Goal: Complete application form: Complete application form

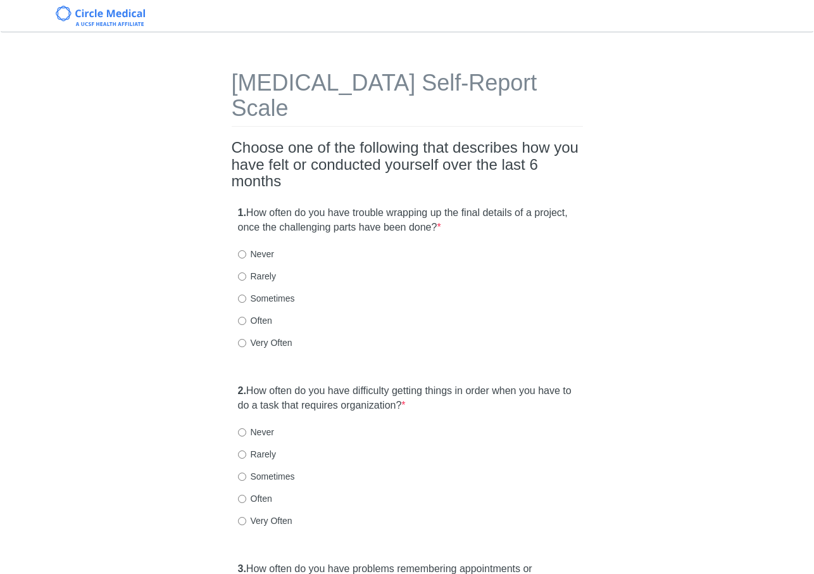
click at [281, 292] on label "Sometimes" at bounding box center [266, 298] width 57 height 13
click at [246, 295] on input "Sometimes" at bounding box center [242, 299] width 8 height 8
radio input "true"
click at [321, 384] on label "2. How often do you have difficulty getting things in order when you have to do…" at bounding box center [407, 398] width 339 height 29
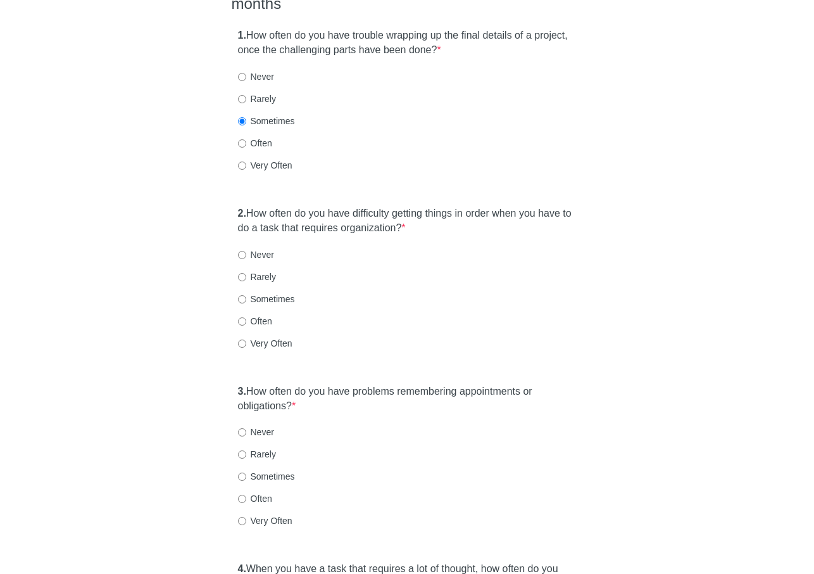
scroll to position [203, 0]
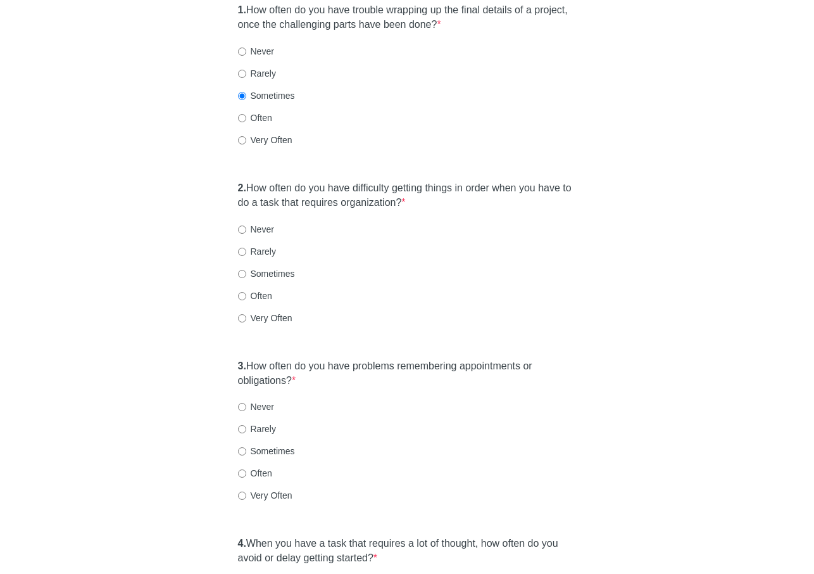
drag, startPoint x: 267, startPoint y: 273, endPoint x: 271, endPoint y: 278, distance: 6.7
click at [267, 289] on label "Often" at bounding box center [255, 295] width 34 height 13
click at [246, 292] on input "Often" at bounding box center [242, 296] width 8 height 8
radio input "true"
click at [323, 359] on label "3. How often do you have problems remembering appointments or obligations? *" at bounding box center [407, 373] width 339 height 29
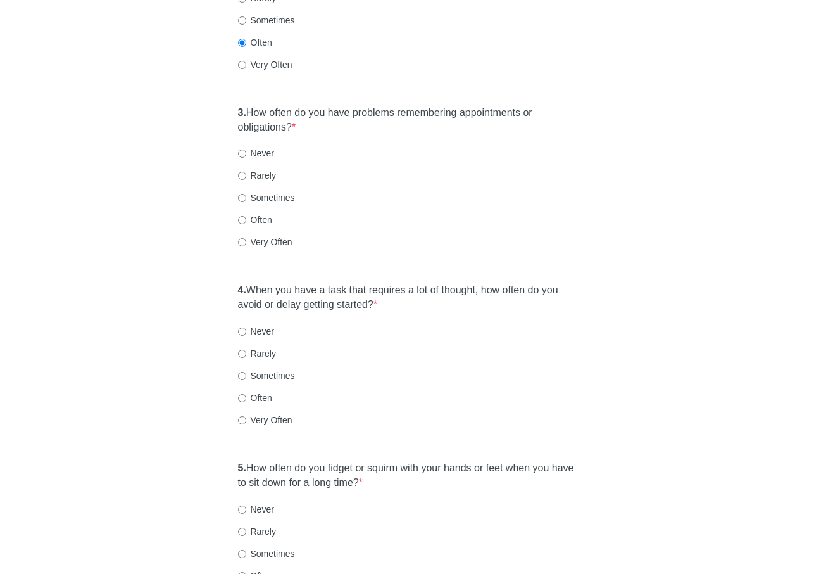
scroll to position [481, 0]
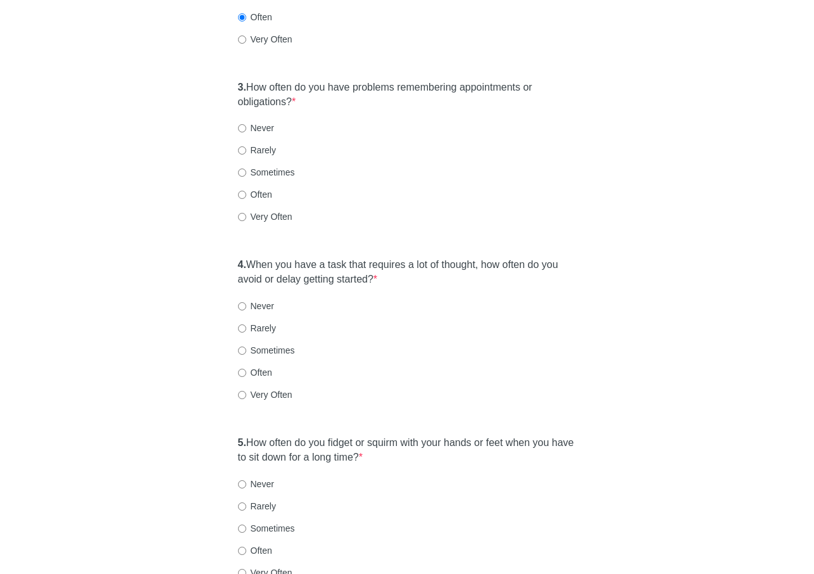
click at [263, 166] on label "Sometimes" at bounding box center [266, 172] width 57 height 13
click at [246, 168] on input "Sometimes" at bounding box center [242, 172] width 8 height 8
radio input "true"
click at [269, 258] on label "4. When you have a task that requires a lot of thought, how often do you avoid …" at bounding box center [407, 272] width 339 height 29
click at [266, 144] on label "Rarely" at bounding box center [257, 150] width 38 height 13
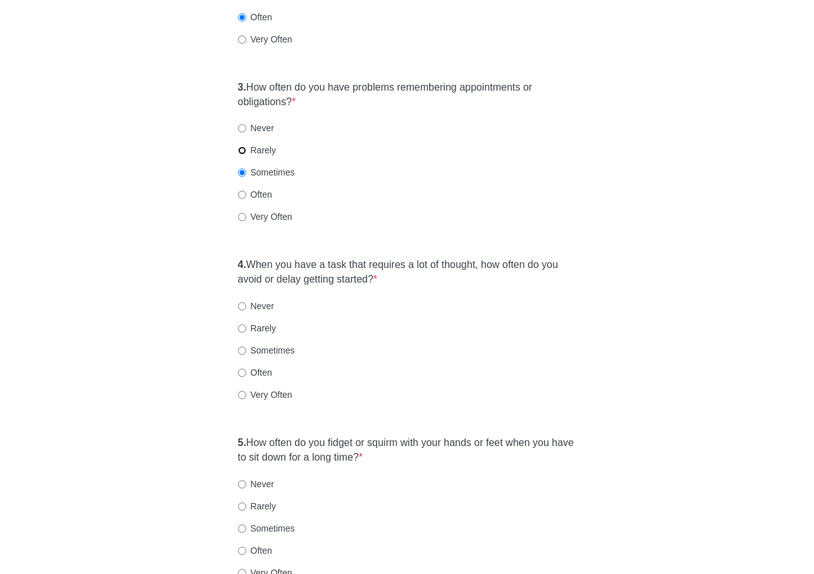
click at [246, 146] on input "Rarely" at bounding box center [242, 150] width 8 height 8
radio input "true"
click at [344, 258] on label "4. When you have a task that requires a lot of thought, how often do you avoid …" at bounding box center [407, 272] width 339 height 29
click at [260, 210] on label "Very Often" at bounding box center [265, 216] width 54 height 13
click at [246, 213] on input "Very Often" at bounding box center [242, 217] width 8 height 8
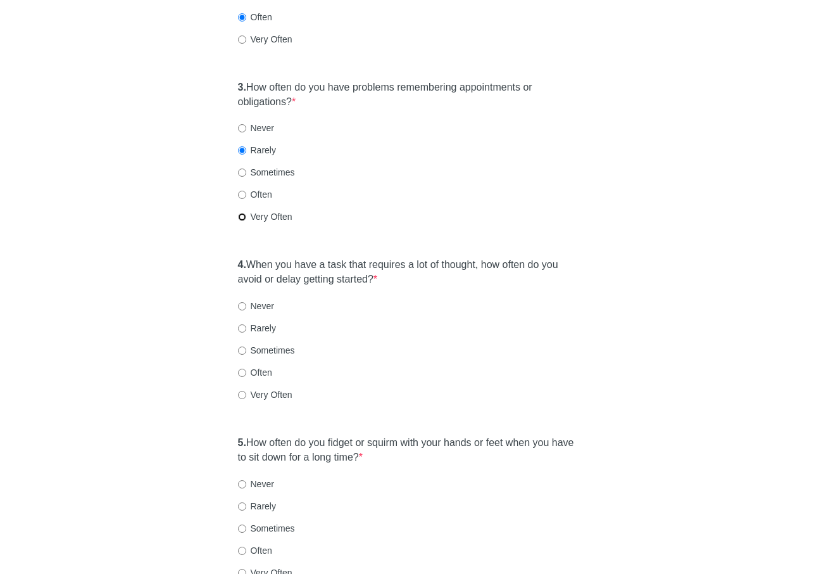
radio input "true"
click at [267, 188] on label "Often" at bounding box center [255, 194] width 34 height 13
click at [246, 191] on input "Often" at bounding box center [242, 195] width 8 height 8
radio input "true"
click at [414, 258] on label "4. When you have a task that requires a lot of thought, how often do you avoid …" at bounding box center [407, 272] width 339 height 29
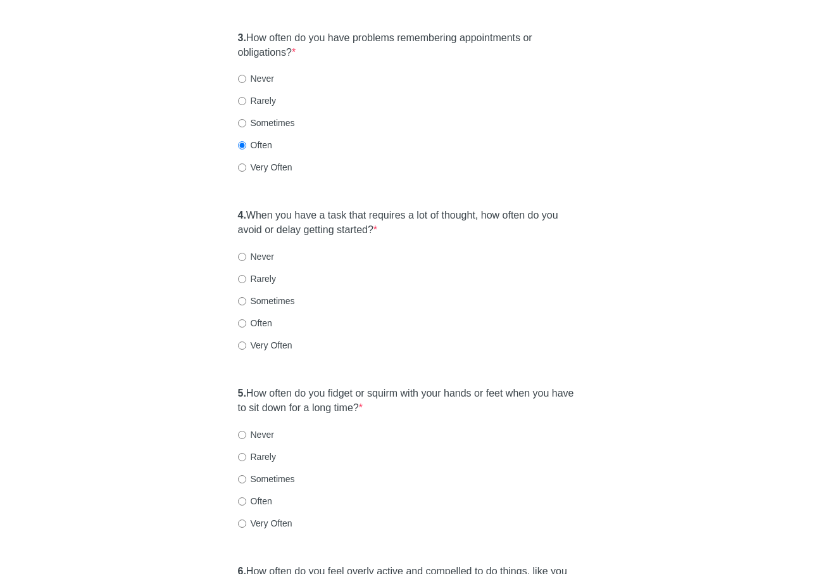
scroll to position [532, 0]
click at [269, 315] on label "Often" at bounding box center [255, 321] width 34 height 13
click at [246, 318] on input "Often" at bounding box center [242, 322] width 8 height 8
radio input "true"
click at [295, 385] on label "5. How often do you fidget or squirm with your hands or feet when you have to s…" at bounding box center [407, 399] width 339 height 29
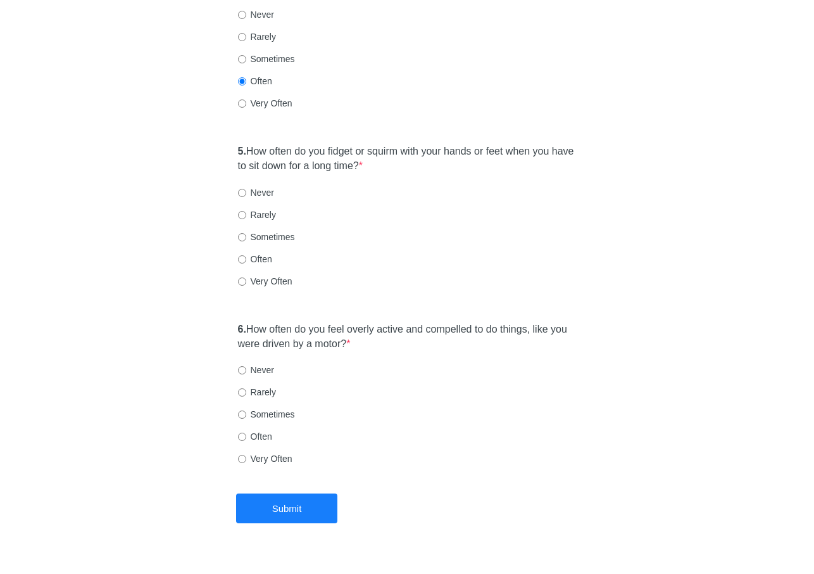
scroll to position [774, 0]
click at [267, 207] on label "Rarely" at bounding box center [257, 213] width 38 height 13
click at [246, 210] on input "Rarely" at bounding box center [242, 214] width 8 height 8
radio input "true"
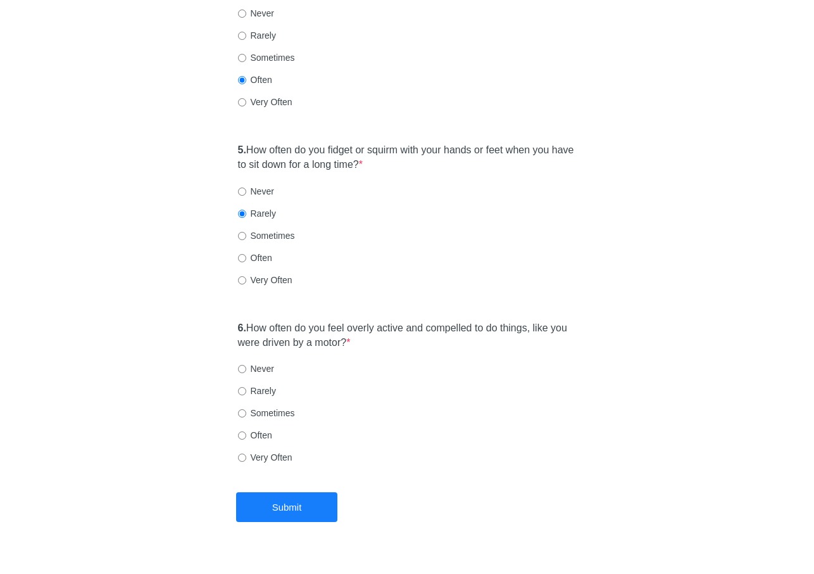
drag, startPoint x: 253, startPoint y: 345, endPoint x: 265, endPoint y: 376, distance: 33.3
click at [253, 362] on label "Never" at bounding box center [256, 368] width 36 height 13
click at [246, 365] on input "Never" at bounding box center [242, 369] width 8 height 8
radio input "true"
click at [292, 492] on button "Submit" at bounding box center [286, 507] width 101 height 30
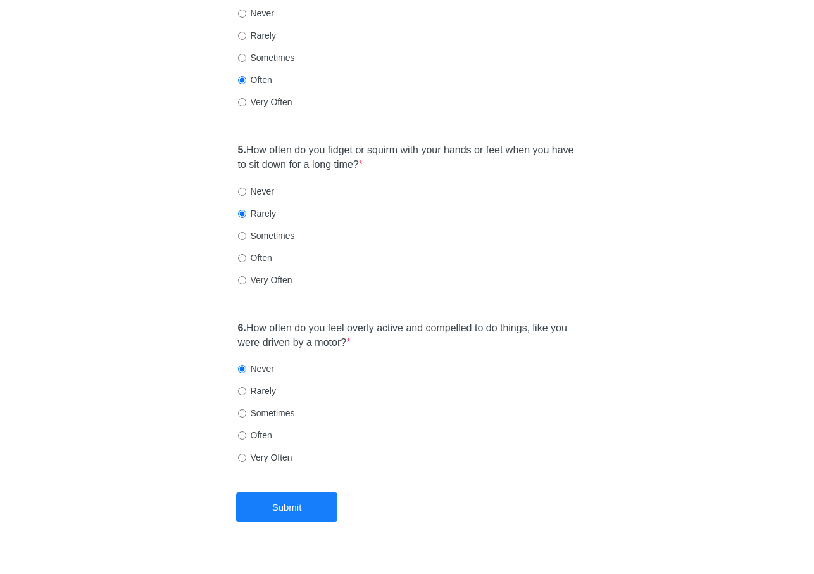
scroll to position [0, 0]
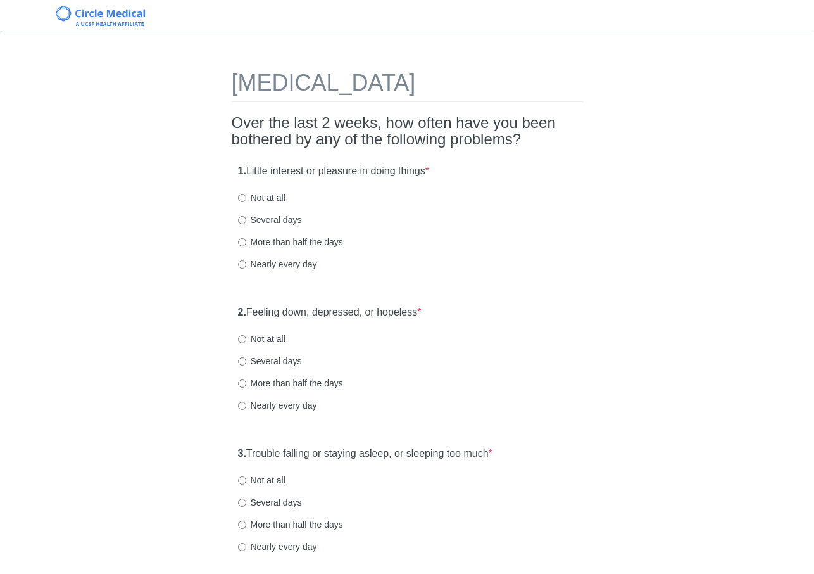
click at [269, 342] on label "Not at all" at bounding box center [262, 339] width 48 height 13
click at [246, 342] on input "Not at all" at bounding box center [242, 339] width 8 height 8
radio input "true"
drag, startPoint x: 261, startPoint y: 197, endPoint x: 277, endPoint y: 203, distance: 17.6
click at [261, 197] on label "Not at all" at bounding box center [262, 197] width 48 height 13
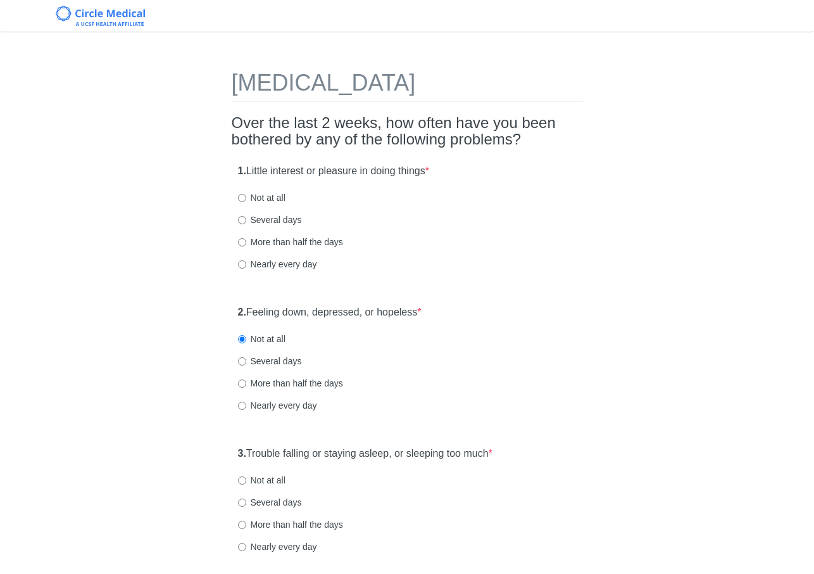
click at [246, 197] on input "Not at all" at bounding box center [242, 198] width 8 height 8
radio input "true"
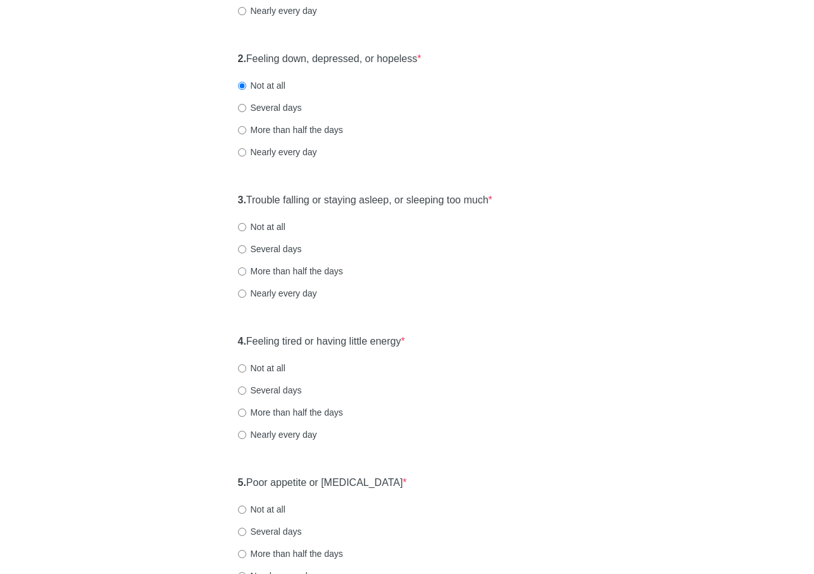
scroll to position [279, 0]
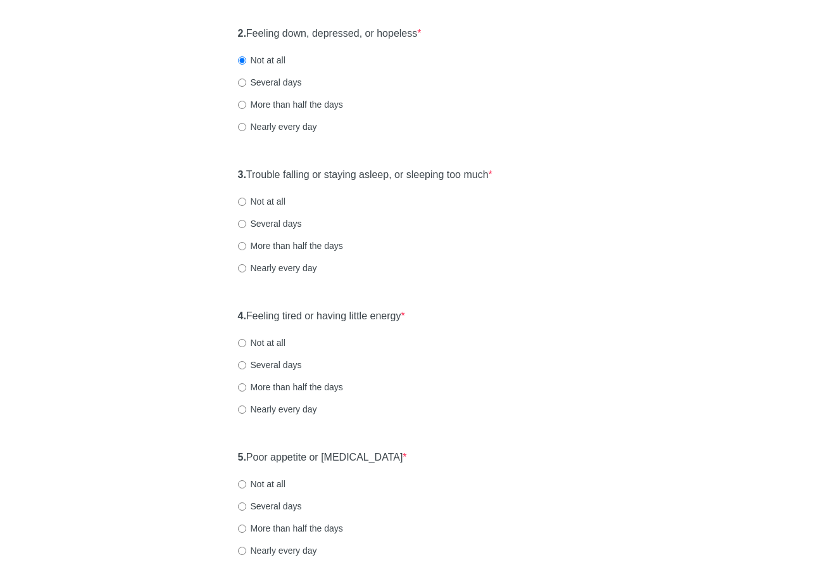
click at [284, 225] on label "Several days" at bounding box center [270, 223] width 64 height 13
click at [246, 225] on input "Several days" at bounding box center [242, 224] width 8 height 8
radio input "true"
click at [510, 260] on div "3. Trouble falling or staying asleep, or sleeping too much * Not at all Several…" at bounding box center [408, 228] width 352 height 132
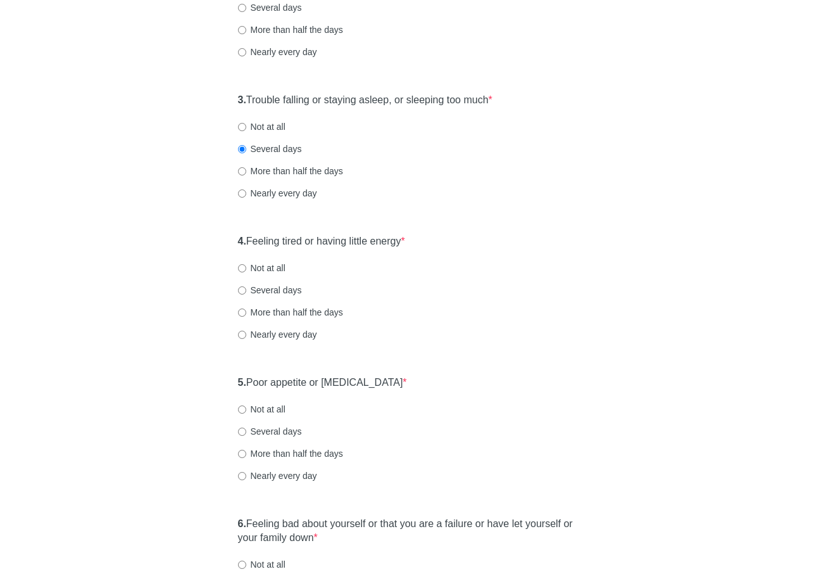
scroll to position [355, 0]
click at [276, 130] on label "Not at all" at bounding box center [262, 125] width 48 height 13
click at [246, 130] on input "Not at all" at bounding box center [242, 126] width 8 height 8
radio input "true"
click at [331, 243] on label "4. Feeling tired or having little energy *" at bounding box center [321, 240] width 167 height 15
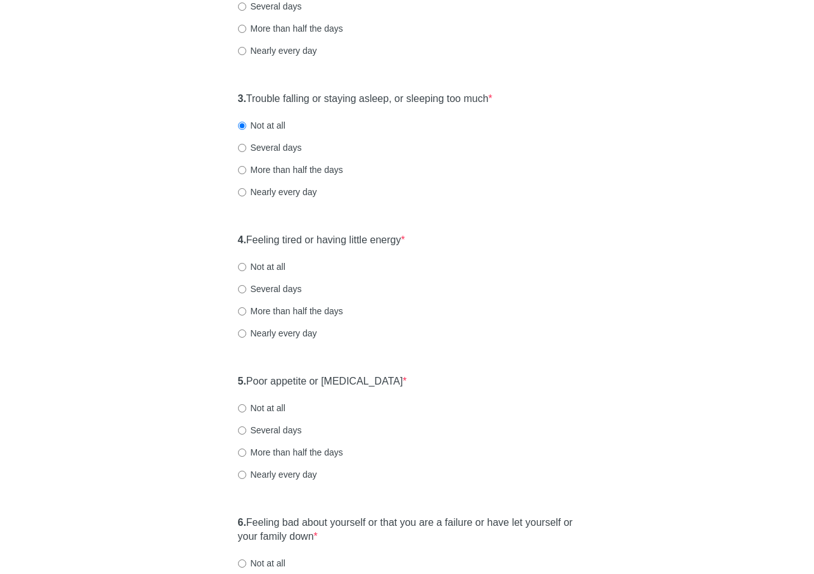
click at [506, 281] on div "4. Feeling tired or having little energy * Not at all Several days More than ha…" at bounding box center [408, 293] width 352 height 132
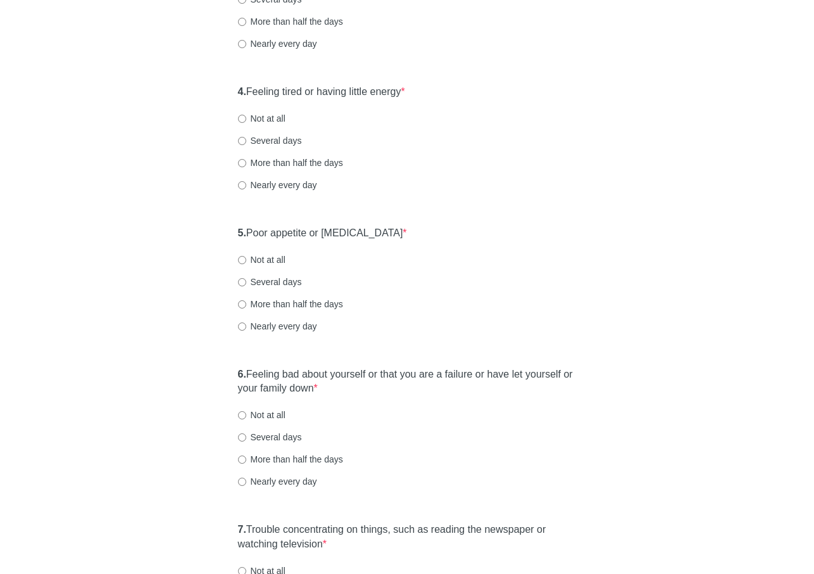
scroll to position [507, 0]
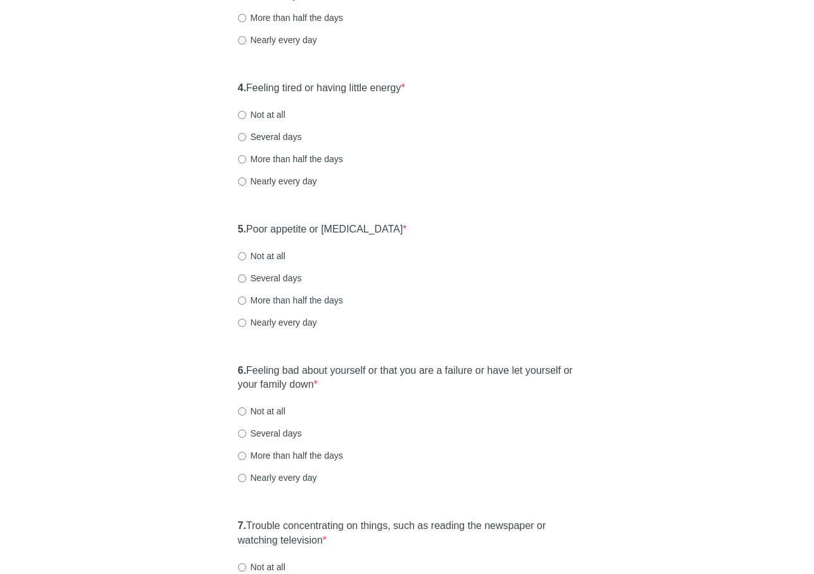
click at [274, 137] on label "Several days" at bounding box center [270, 136] width 64 height 13
click at [246, 137] on input "Several days" at bounding box center [242, 137] width 8 height 8
radio input "true"
click at [322, 227] on label "5. Poor appetite or overeating *" at bounding box center [322, 229] width 169 height 15
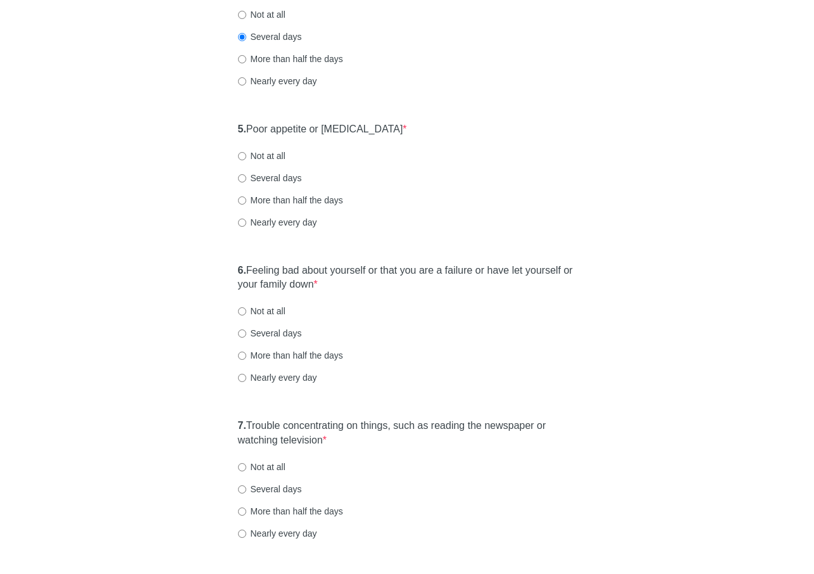
scroll to position [608, 0]
click at [277, 155] on label "Not at all" at bounding box center [262, 154] width 48 height 13
click at [246, 155] on input "Not at all" at bounding box center [242, 155] width 8 height 8
radio input "true"
click at [331, 265] on label "6. Feeling bad about yourself or that you are a failure or have let yourself or…" at bounding box center [407, 276] width 339 height 29
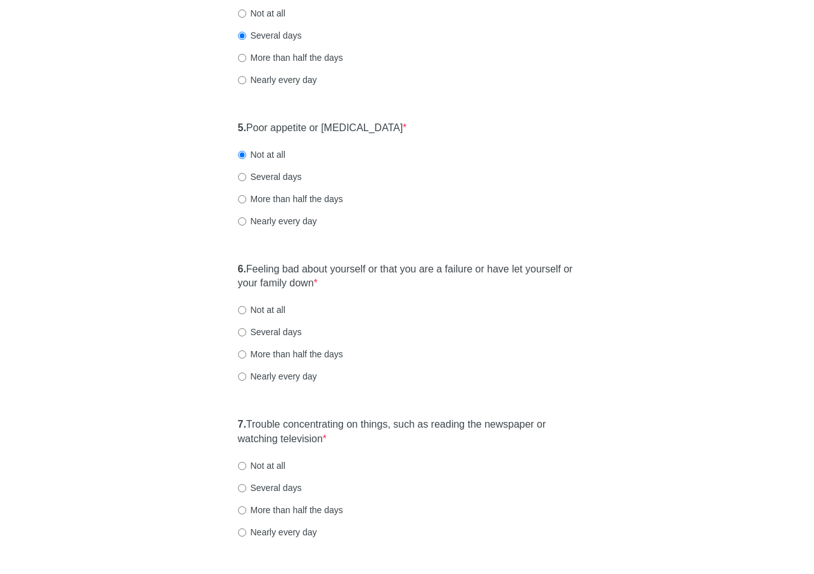
click at [331, 272] on label "6. Feeling bad about yourself or that you are a failure or have let yourself or…" at bounding box center [407, 276] width 339 height 29
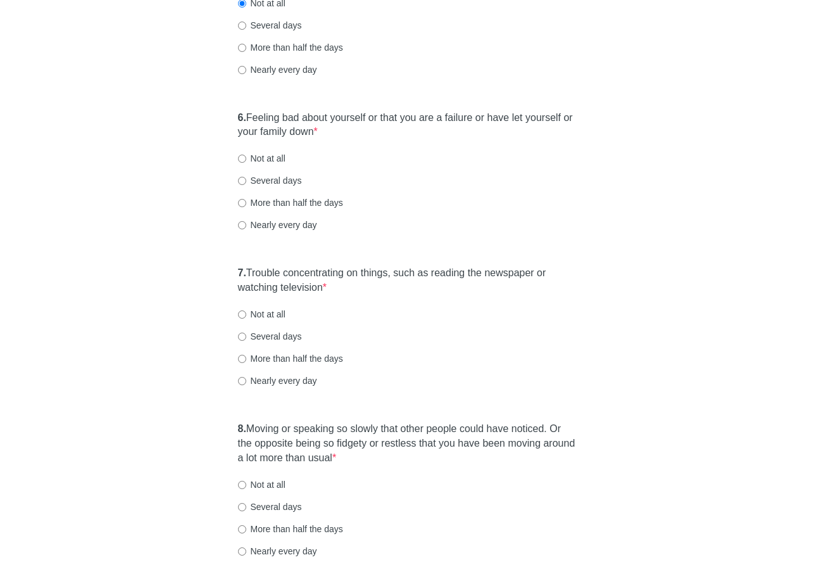
scroll to position [760, 0]
click at [260, 156] on label "Not at all" at bounding box center [262, 157] width 48 height 13
click at [246, 156] on input "Not at all" at bounding box center [242, 158] width 8 height 8
radio input "true"
click at [283, 274] on label "7. Trouble concentrating on things, such as reading the newspaper or watching t…" at bounding box center [407, 279] width 339 height 29
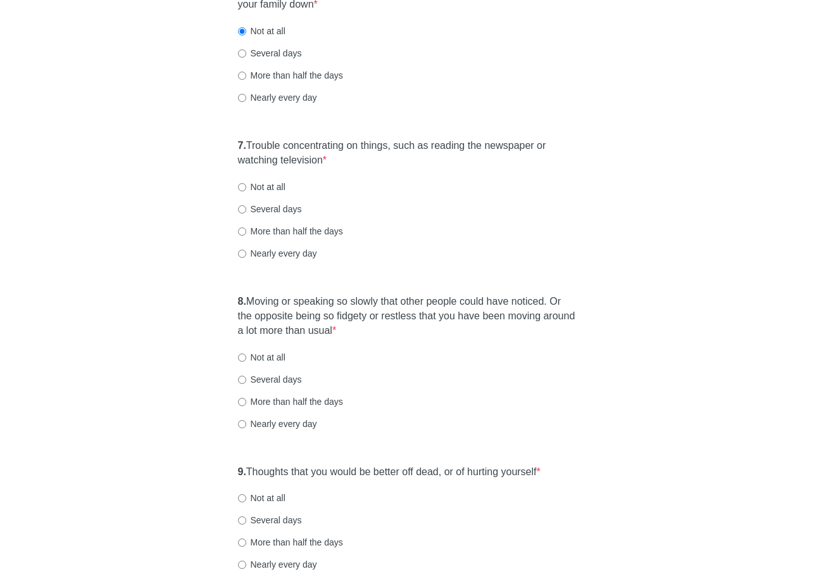
scroll to position [912, 0]
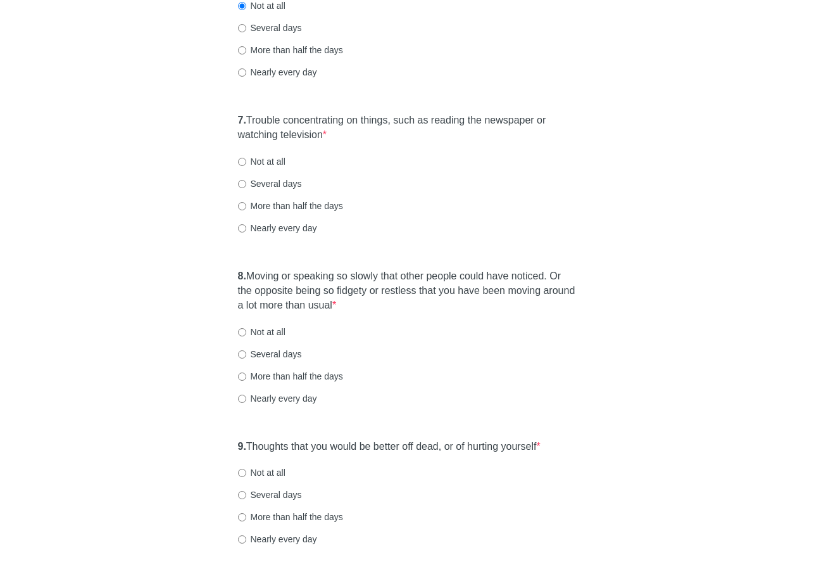
click at [282, 183] on label "Several days" at bounding box center [270, 183] width 64 height 13
click at [246, 183] on input "Several days" at bounding box center [242, 184] width 8 height 8
radio input "true"
click at [504, 202] on div "More than half the days" at bounding box center [407, 206] width 339 height 13
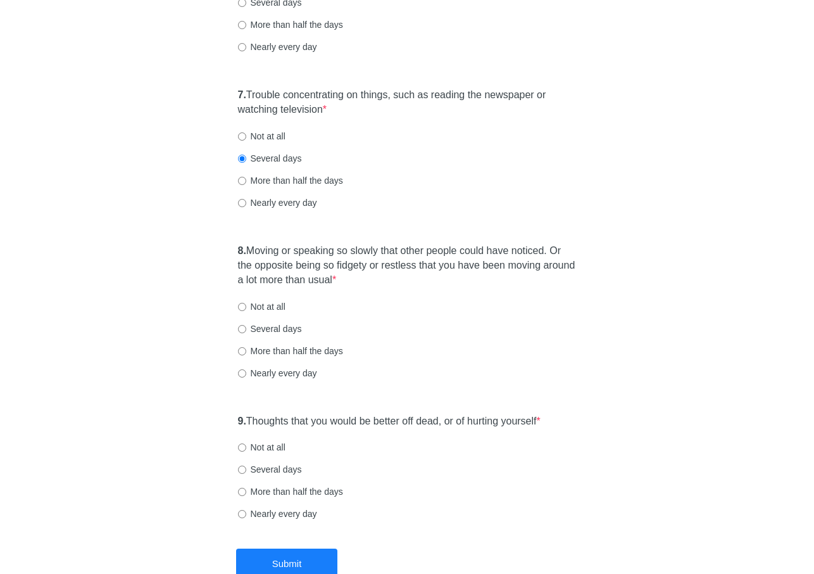
click at [453, 256] on label "8. Moving or speaking so slowly that other people could have noticed. Or the op…" at bounding box center [407, 266] width 339 height 44
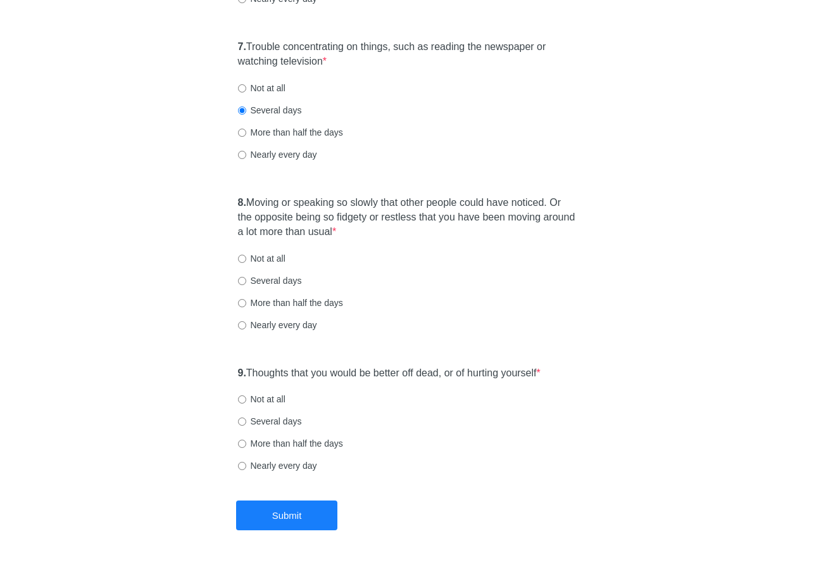
scroll to position [988, 0]
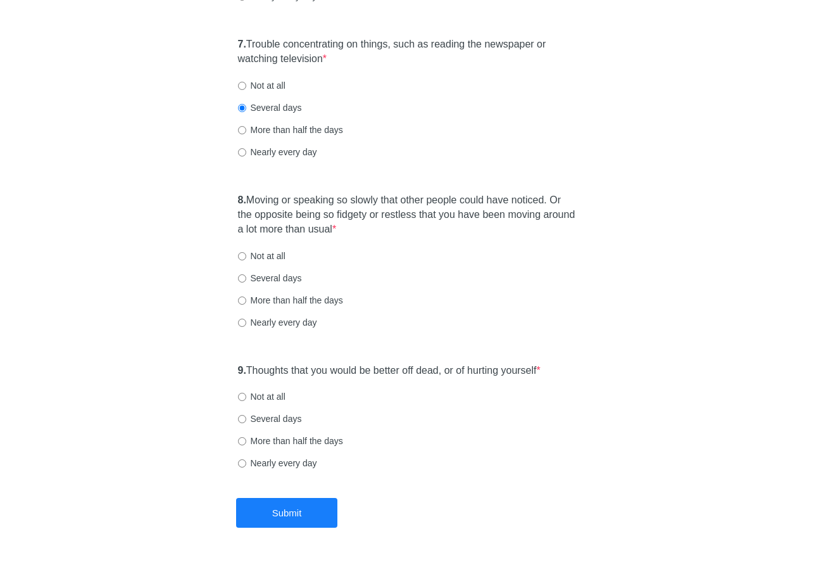
drag, startPoint x: 279, startPoint y: 256, endPoint x: 282, endPoint y: 276, distance: 19.8
click at [279, 256] on label "Not at all" at bounding box center [262, 256] width 48 height 13
click at [246, 256] on input "Not at all" at bounding box center [242, 256] width 8 height 8
radio input "true"
click at [336, 369] on label "9. Thoughts that you would be better off dead, or of hurting yourself *" at bounding box center [389, 371] width 303 height 15
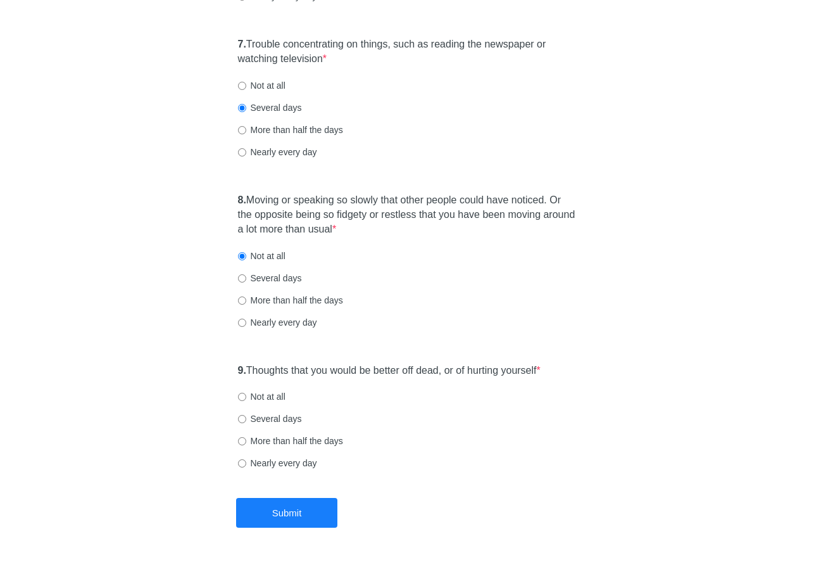
click at [268, 398] on label "Not at all" at bounding box center [262, 396] width 48 height 13
click at [246, 398] on input "Not at all" at bounding box center [242, 397] width 8 height 8
radio input "true"
click at [282, 514] on button "Submit" at bounding box center [286, 513] width 101 height 30
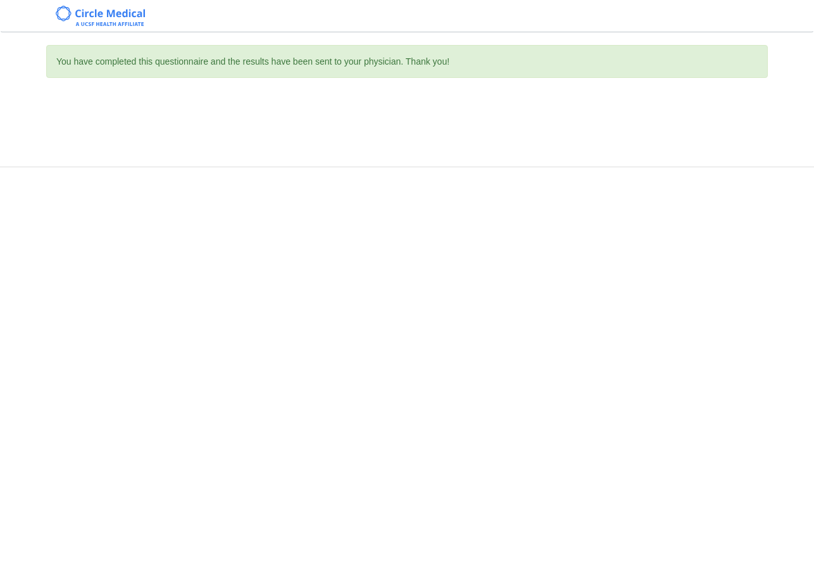
scroll to position [0, 0]
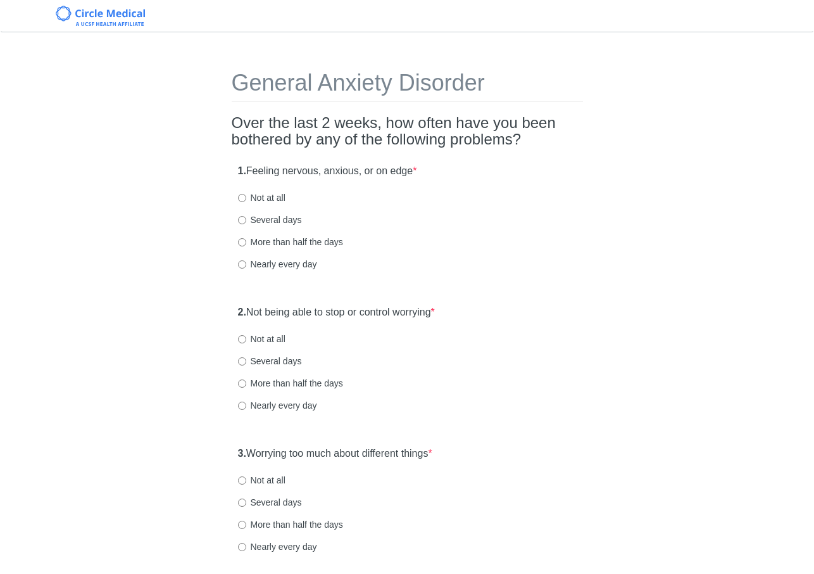
drag, startPoint x: 278, startPoint y: 198, endPoint x: 280, endPoint y: 210, distance: 12.2
click at [278, 198] on label "Not at all" at bounding box center [262, 197] width 48 height 13
click at [246, 198] on input "Not at all" at bounding box center [242, 198] width 8 height 8
radio input "true"
drag, startPoint x: 284, startPoint y: 338, endPoint x: 295, endPoint y: 336, distance: 11.5
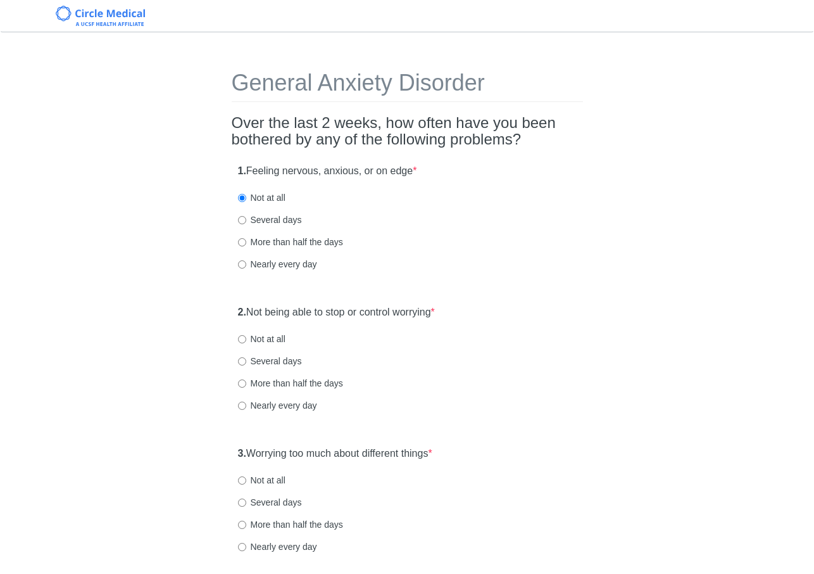
click at [284, 338] on label "Not at all" at bounding box center [262, 339] width 48 height 13
click at [246, 338] on input "Not at all" at bounding box center [242, 339] width 8 height 8
radio input "true"
click at [580, 353] on div "2. Not being able to stop or control worrying * Not at all Several days More th…" at bounding box center [408, 365] width 352 height 132
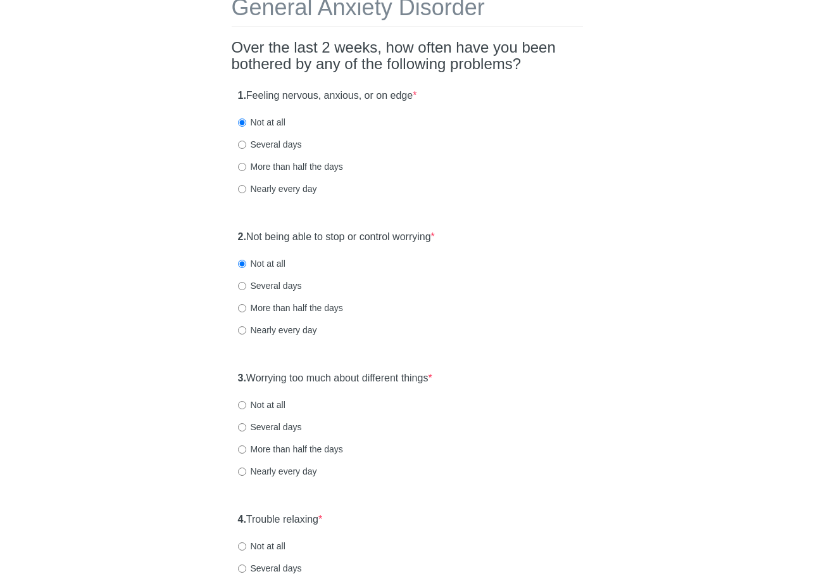
scroll to position [101, 0]
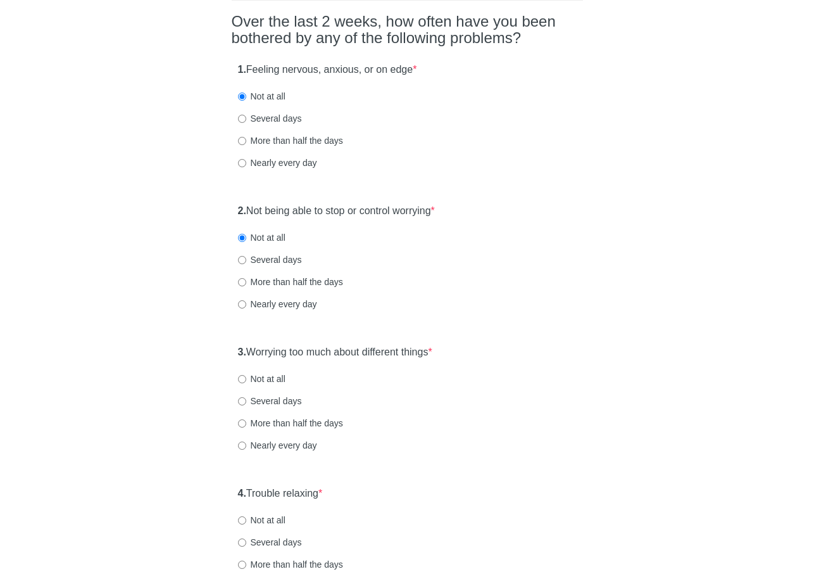
click at [262, 405] on label "Several days" at bounding box center [270, 401] width 64 height 13
click at [246, 405] on input "Several days" at bounding box center [242, 401] width 8 height 8
radio input "true"
click at [535, 434] on div "3. Worrying too much about different things * Not at all Several days More than…" at bounding box center [408, 405] width 352 height 132
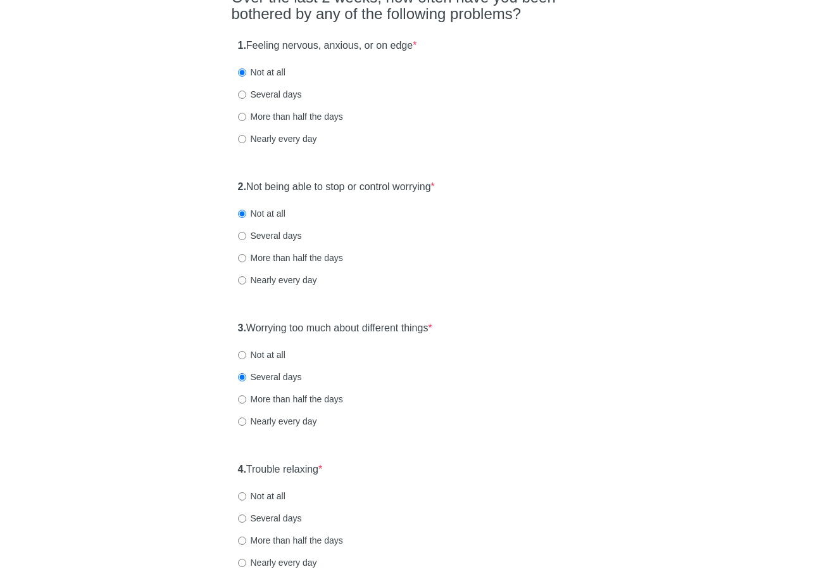
scroll to position [127, 0]
click at [278, 239] on label "Several days" at bounding box center [270, 234] width 64 height 13
click at [246, 239] on input "Several days" at bounding box center [242, 235] width 8 height 8
radio input "true"
click at [554, 407] on div "3. Worrying too much about different things * Not at all Several days More than…" at bounding box center [408, 380] width 352 height 132
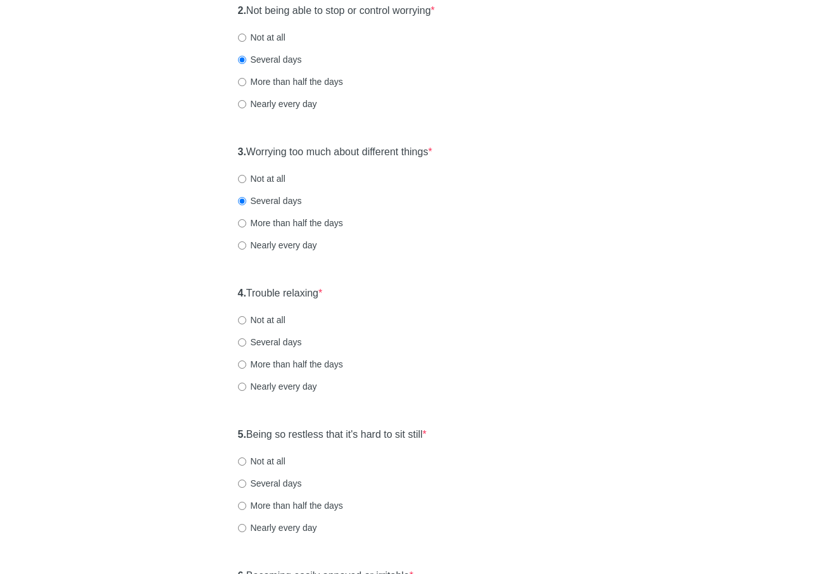
scroll to position [304, 0]
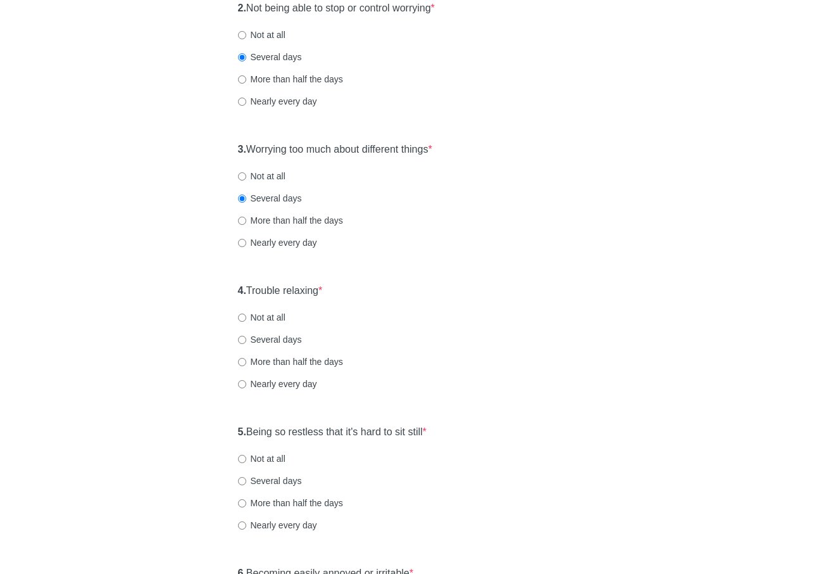
click at [275, 320] on label "Not at all" at bounding box center [262, 317] width 48 height 13
click at [246, 320] on input "Not at all" at bounding box center [242, 318] width 8 height 8
radio input "true"
click at [601, 360] on div "General Anxiety Disorder Over the last 2 weeks, how often have you been bothere…" at bounding box center [407, 291] width 741 height 1101
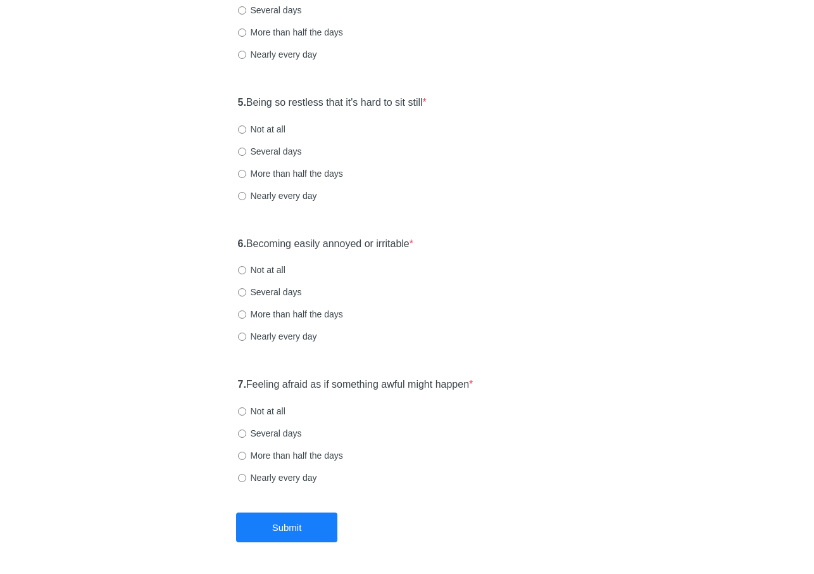
scroll to position [659, 0]
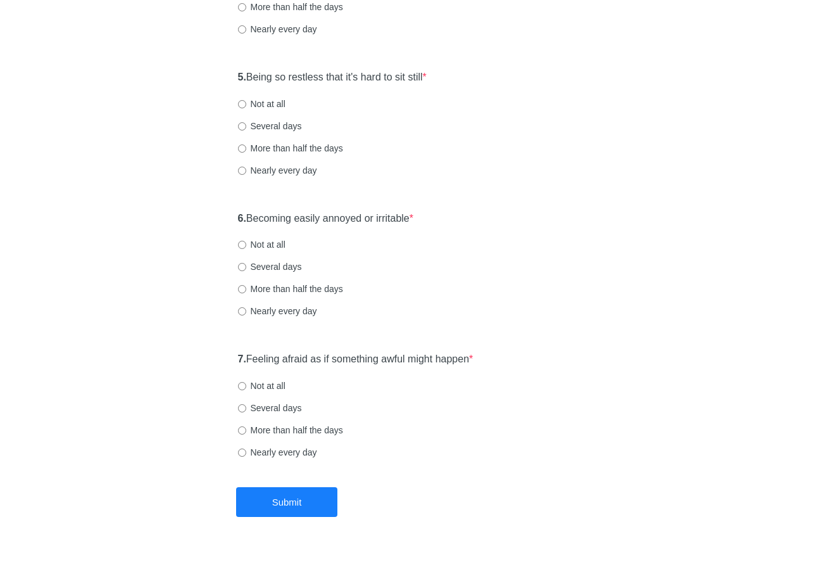
click at [275, 103] on label "Not at all" at bounding box center [262, 104] width 48 height 13
click at [246, 103] on input "Not at all" at bounding box center [242, 104] width 8 height 8
radio input "true"
click at [323, 217] on label "6. Becoming easily annoyed or irritable *" at bounding box center [326, 219] width 176 height 15
click at [279, 249] on label "Not at all" at bounding box center [262, 244] width 48 height 13
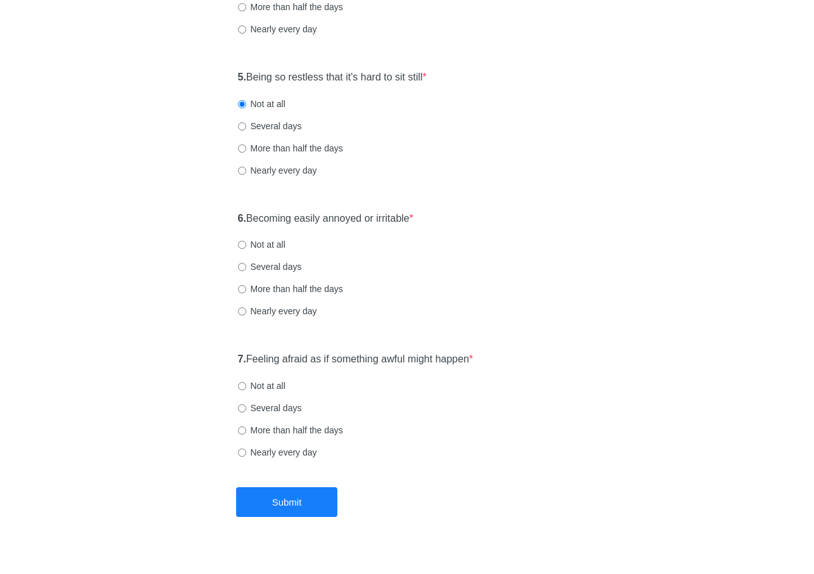
click at [246, 249] on input "Not at all" at bounding box center [242, 245] width 8 height 8
radio input "true"
click at [370, 358] on label "7. Feeling afraid as if something awful might happen *" at bounding box center [356, 359] width 236 height 15
click at [548, 366] on div "7. Feeling afraid as if something awful might happen * Not at all Several days …" at bounding box center [408, 412] width 352 height 132
drag, startPoint x: 269, startPoint y: 382, endPoint x: 278, endPoint y: 424, distance: 43.5
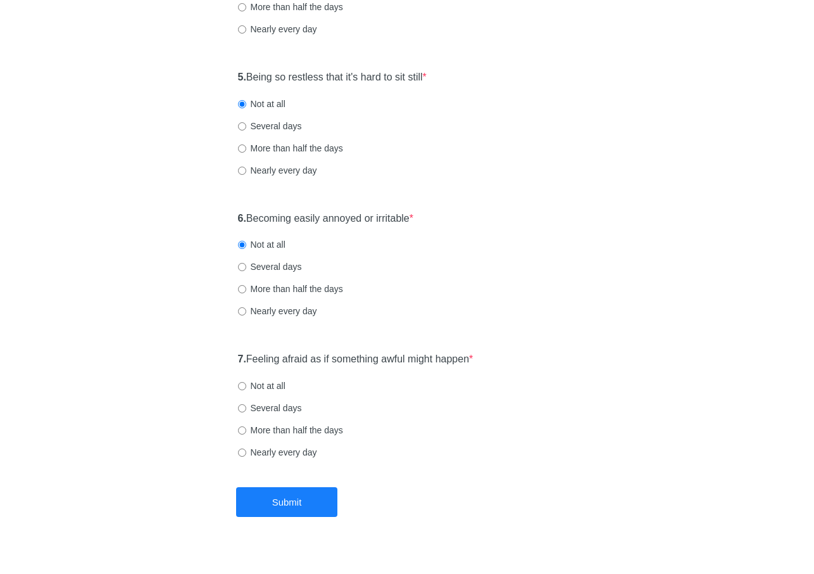
click at [269, 382] on label "Not at all" at bounding box center [262, 385] width 48 height 13
click at [246, 382] on input "Not at all" at bounding box center [242, 386] width 8 height 8
radio input "true"
click at [300, 504] on button "Submit" at bounding box center [286, 502] width 101 height 30
